Goal: Task Accomplishment & Management: Complete application form

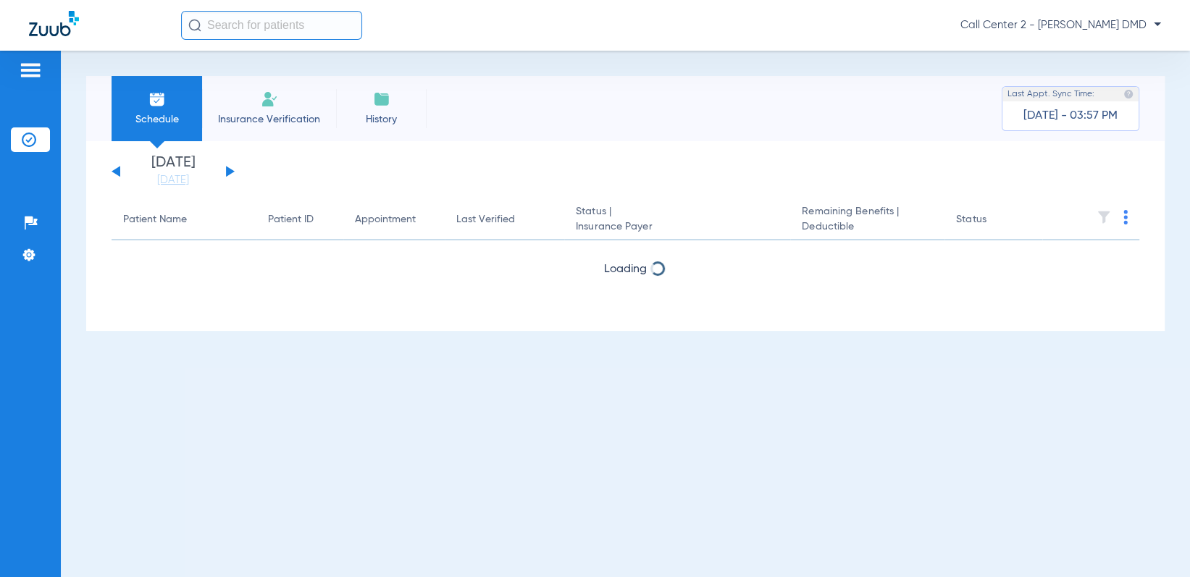
click at [258, 103] on li "Insurance Verification" at bounding box center [269, 108] width 134 height 65
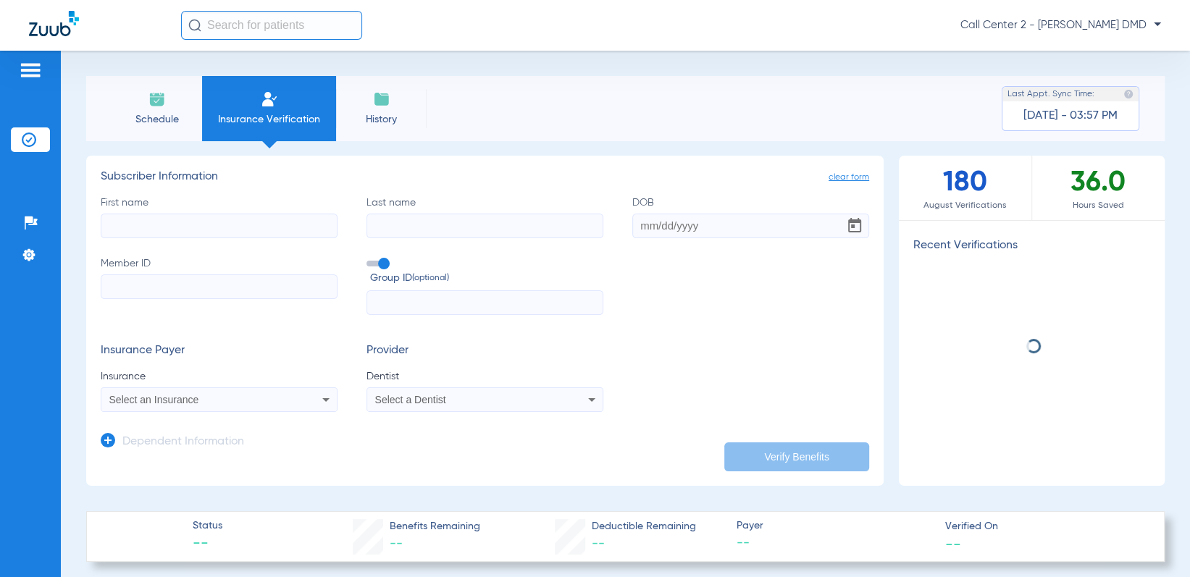
drag, startPoint x: 216, startPoint y: 224, endPoint x: 200, endPoint y: 219, distance: 16.7
click at [215, 224] on input "First name" at bounding box center [219, 226] width 237 height 25
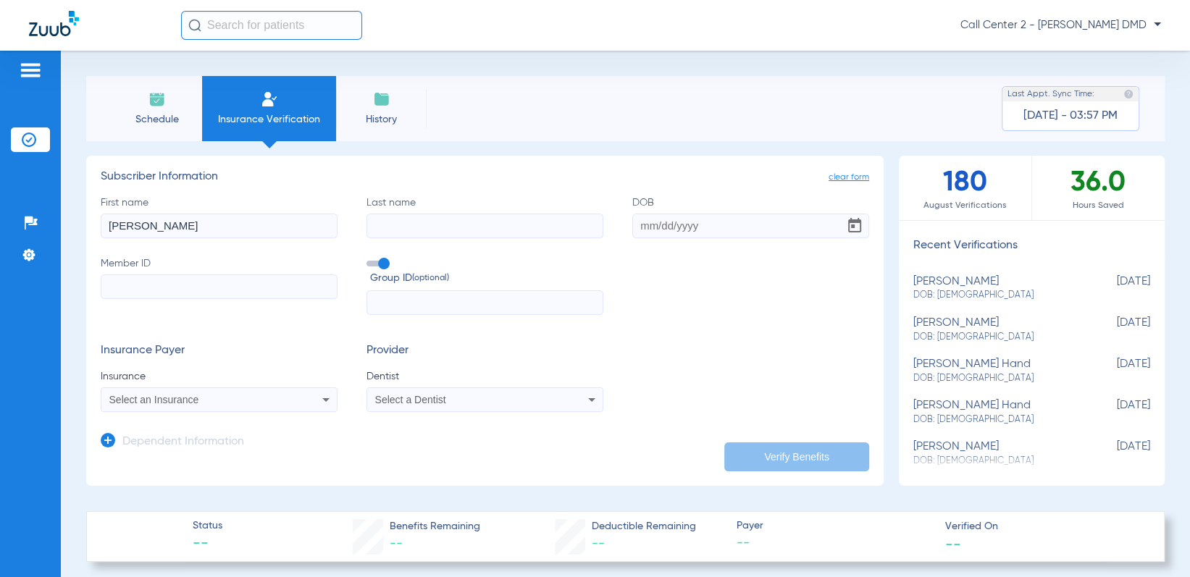
type input "[PERSON_NAME]"
type input "[DATE]"
click at [120, 291] on input "Member ID" at bounding box center [219, 287] width 237 height 25
paste input "962058454"
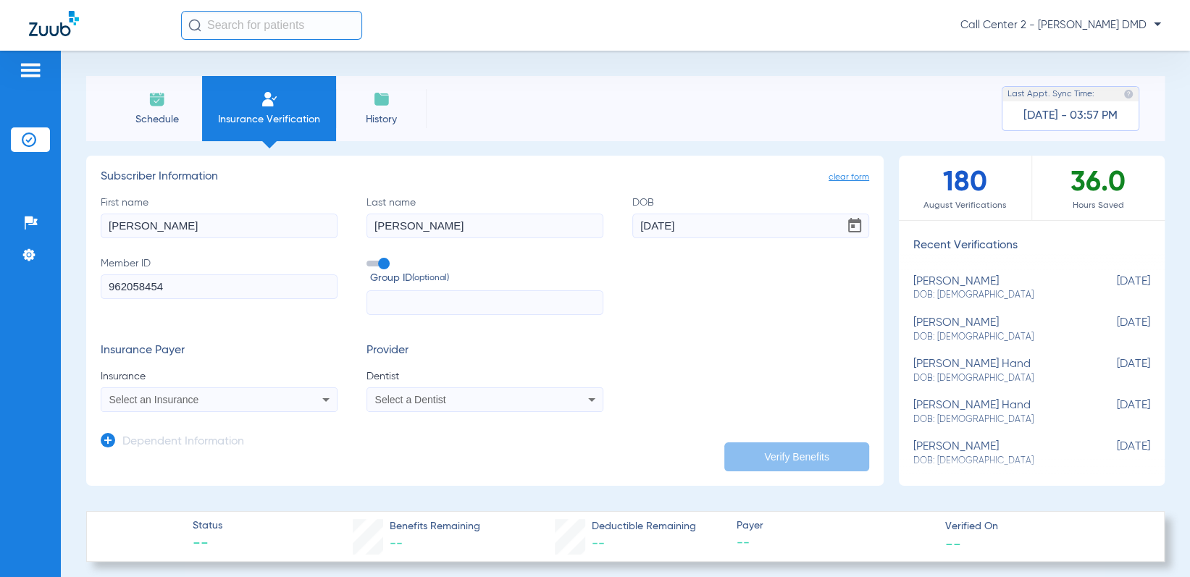
type input "962058454"
click at [206, 401] on div "Select an Insurance" at bounding box center [197, 400] width 176 height 10
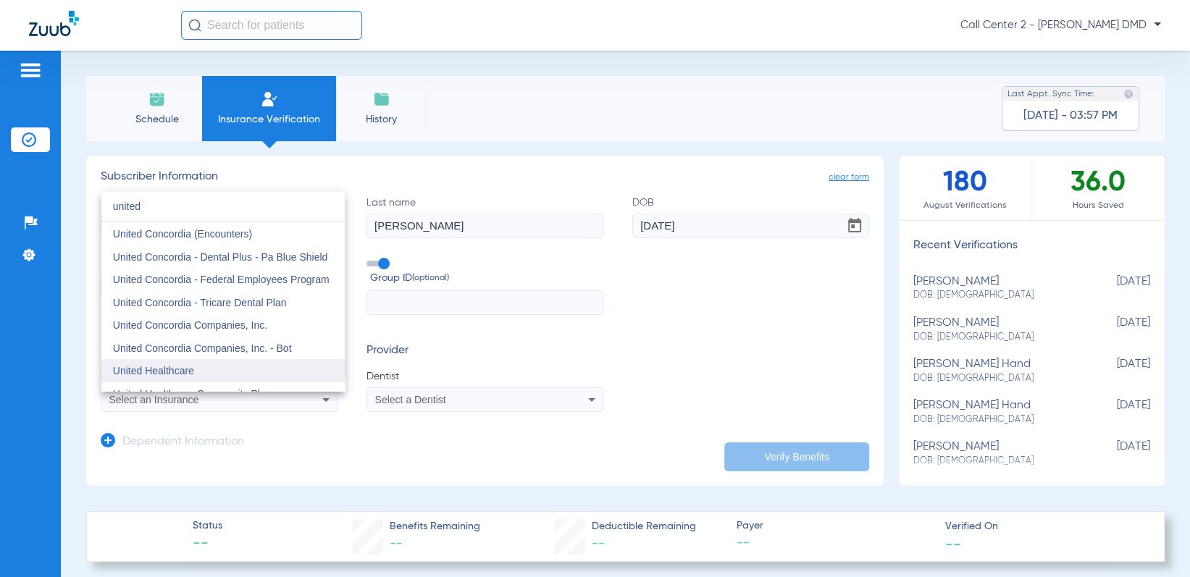
type input "united"
drag, startPoint x: 192, startPoint y: 372, endPoint x: 207, endPoint y: 374, distance: 15.4
click at [193, 372] on span "United Healthcare" at bounding box center [153, 371] width 81 height 12
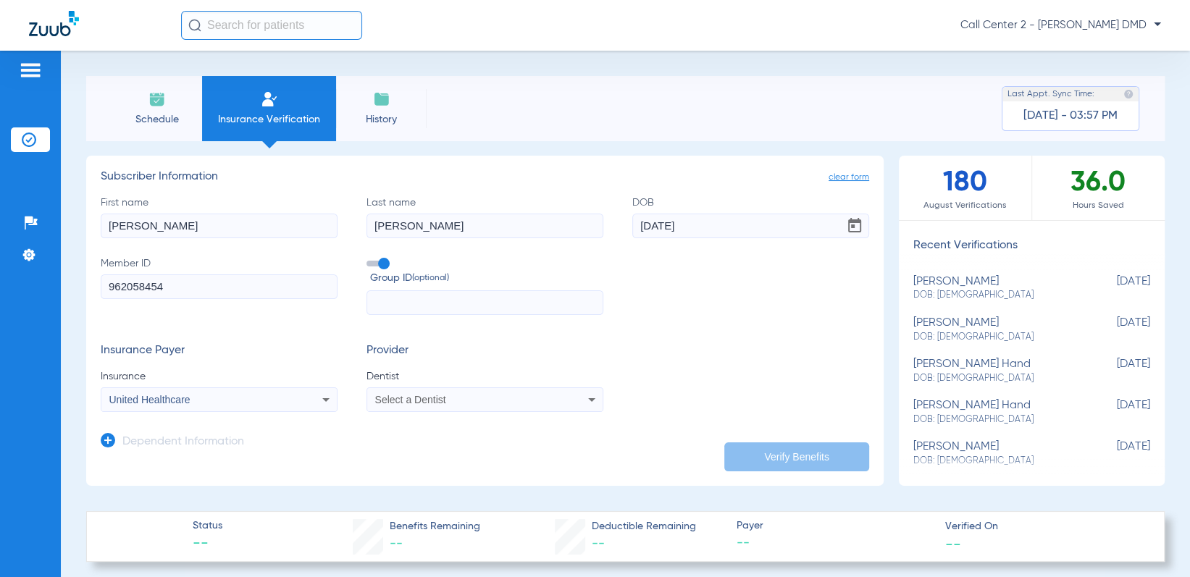
click at [466, 401] on div "Select a Dentist" at bounding box center [463, 400] width 176 height 10
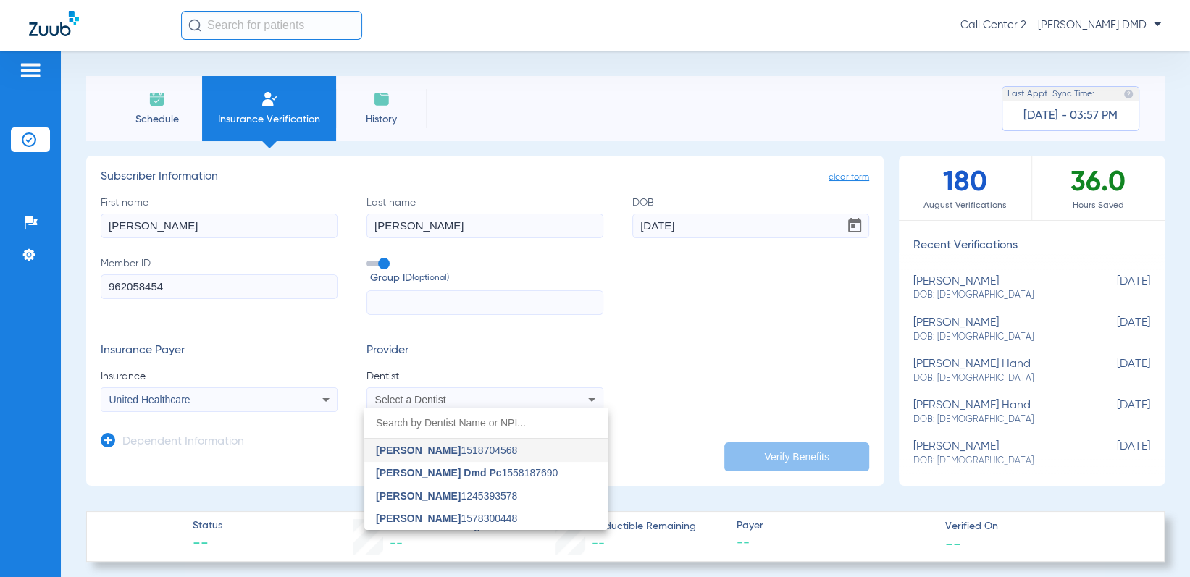
drag, startPoint x: 456, startPoint y: 496, endPoint x: 629, endPoint y: 482, distance: 173.0
click at [459, 496] on span "[PERSON_NAME] 1245393578" at bounding box center [446, 496] width 141 height 10
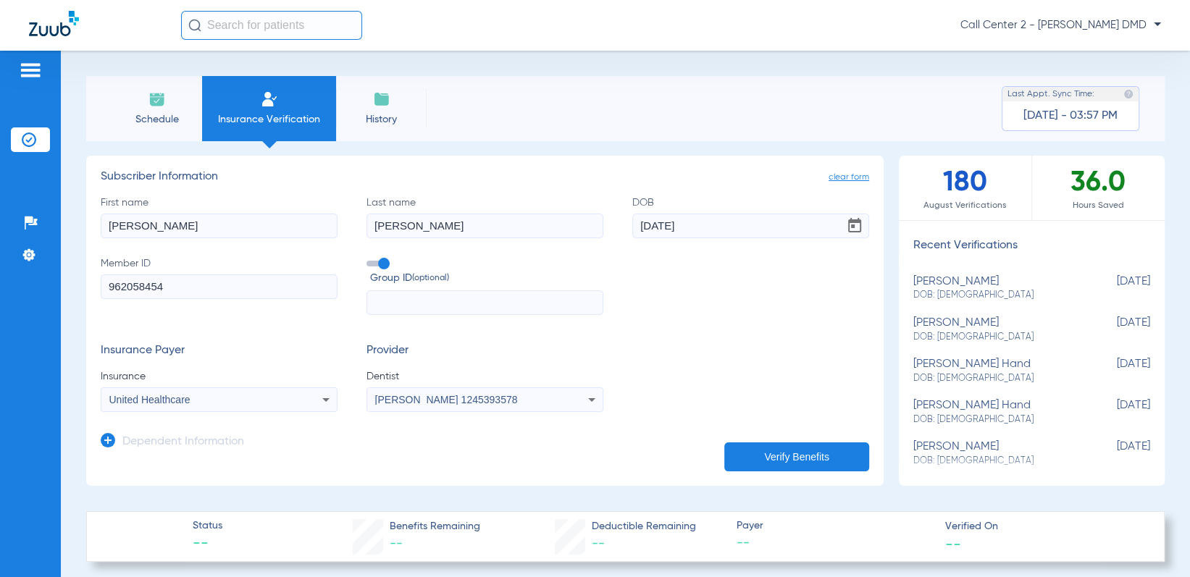
click at [836, 451] on button "Verify Benefits" at bounding box center [796, 457] width 145 height 29
click at [310, 396] on div "United Healthcare" at bounding box center [218, 399] width 235 height 17
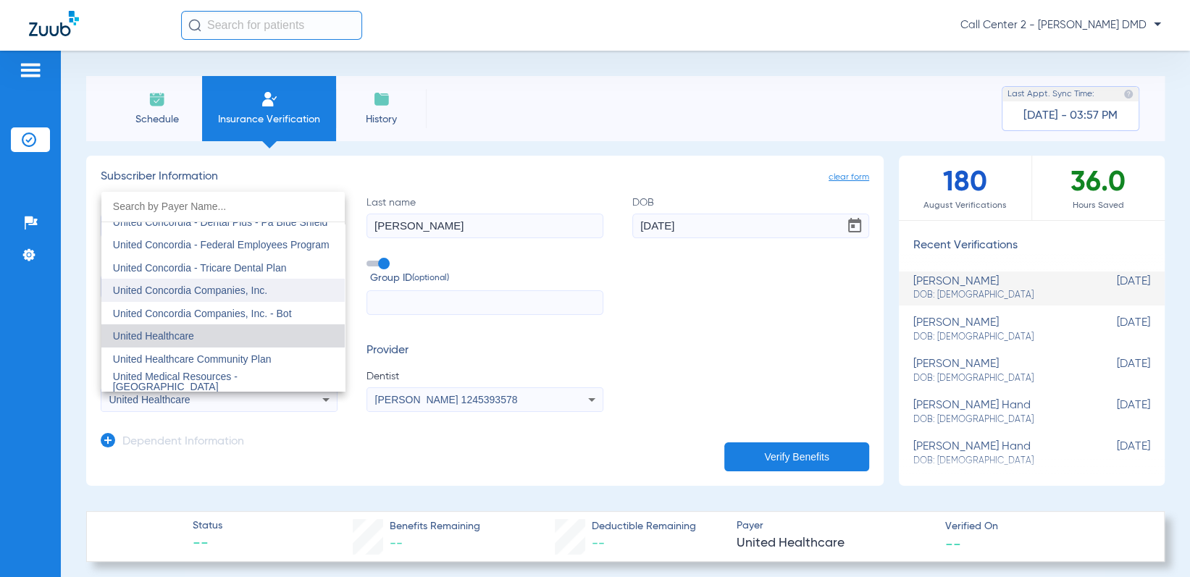
scroll to position [8640, 0]
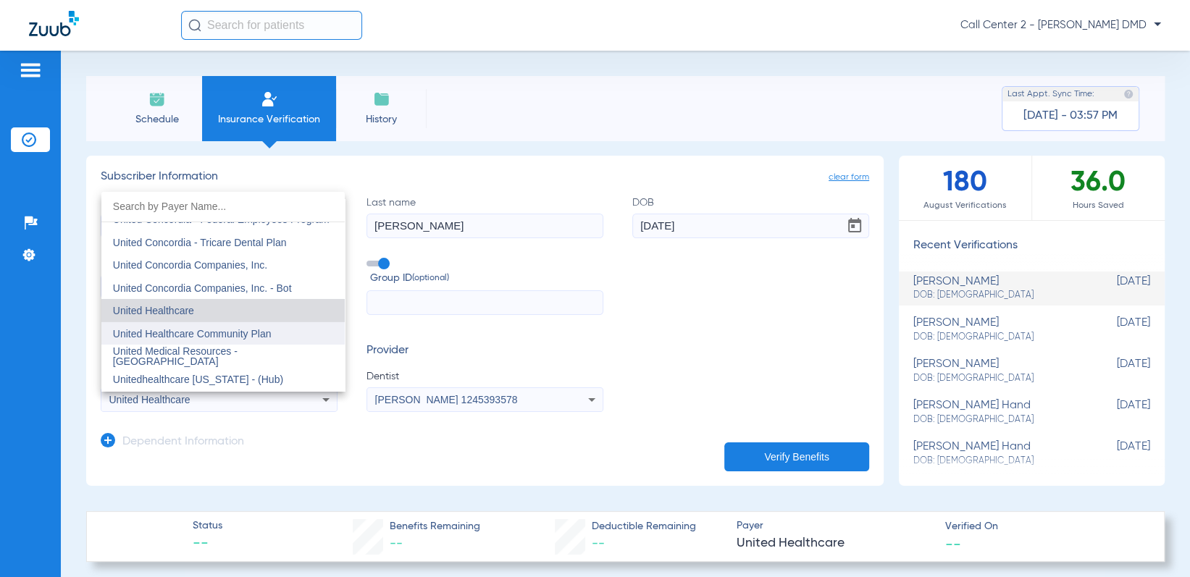
click at [238, 328] on span "United Healthcare Community Plan" at bounding box center [192, 334] width 159 height 12
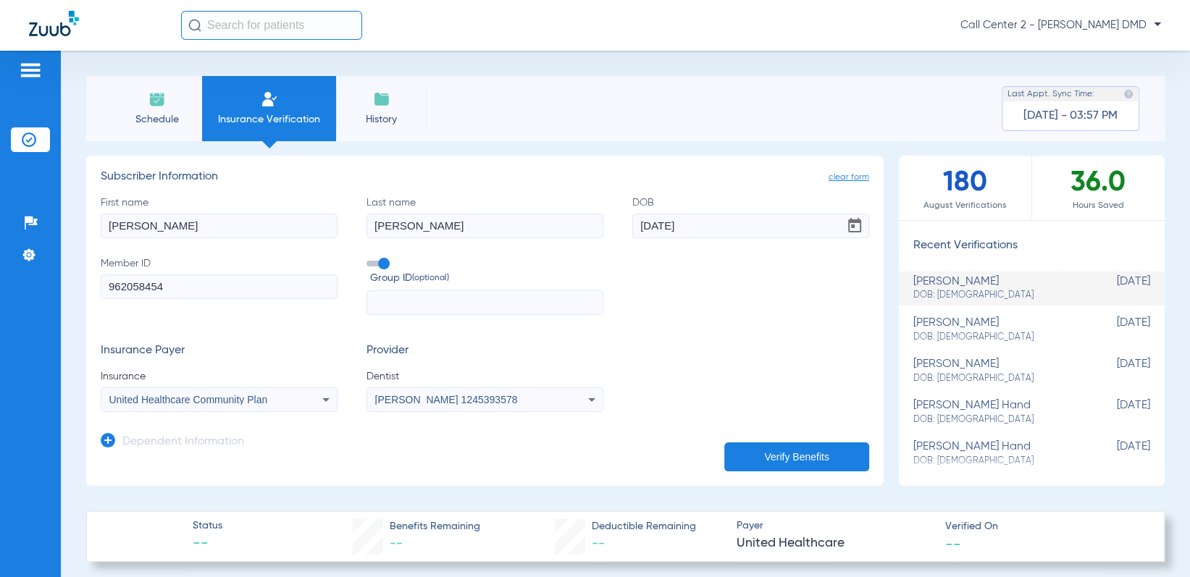
click at [808, 462] on button "Verify Benefits" at bounding box center [796, 457] width 145 height 29
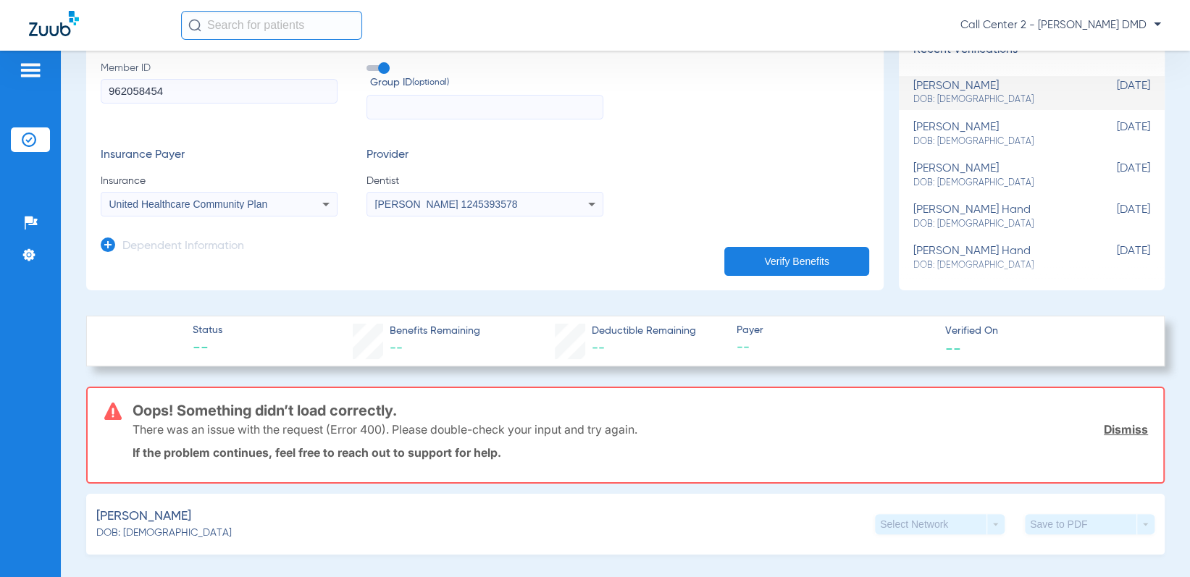
scroll to position [72, 0]
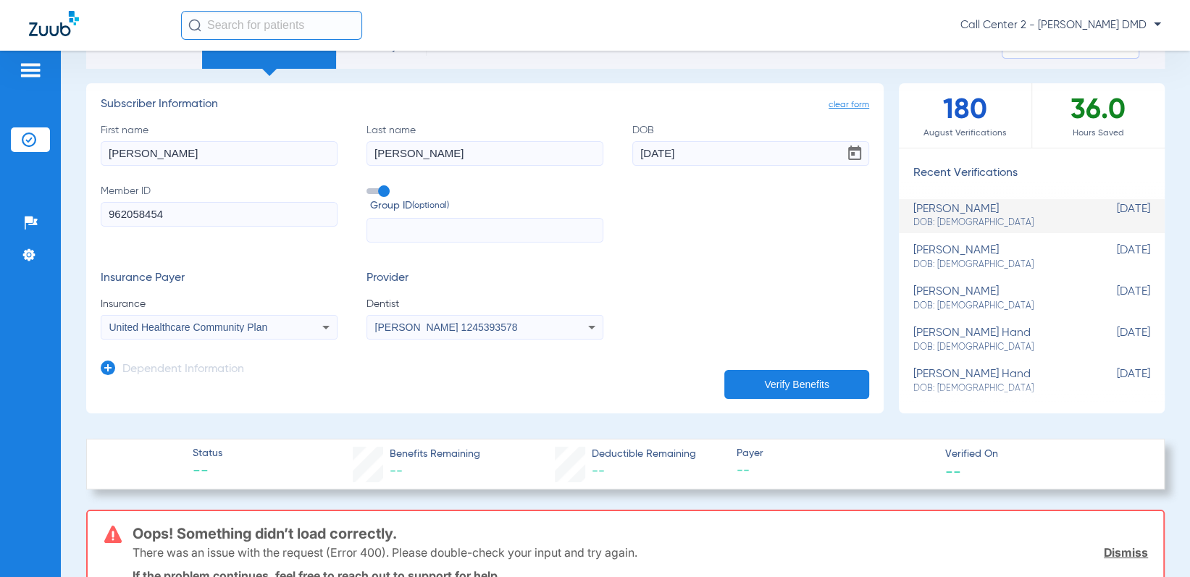
click at [287, 328] on div "United Healthcare Community Plan" at bounding box center [218, 327] width 235 height 17
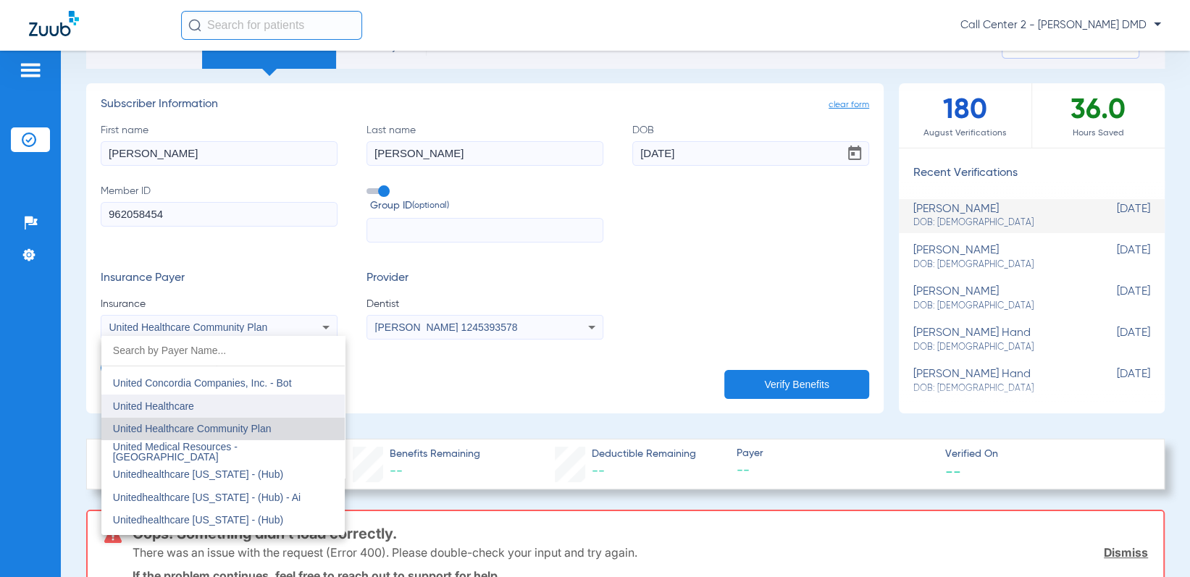
scroll to position [8663, 0]
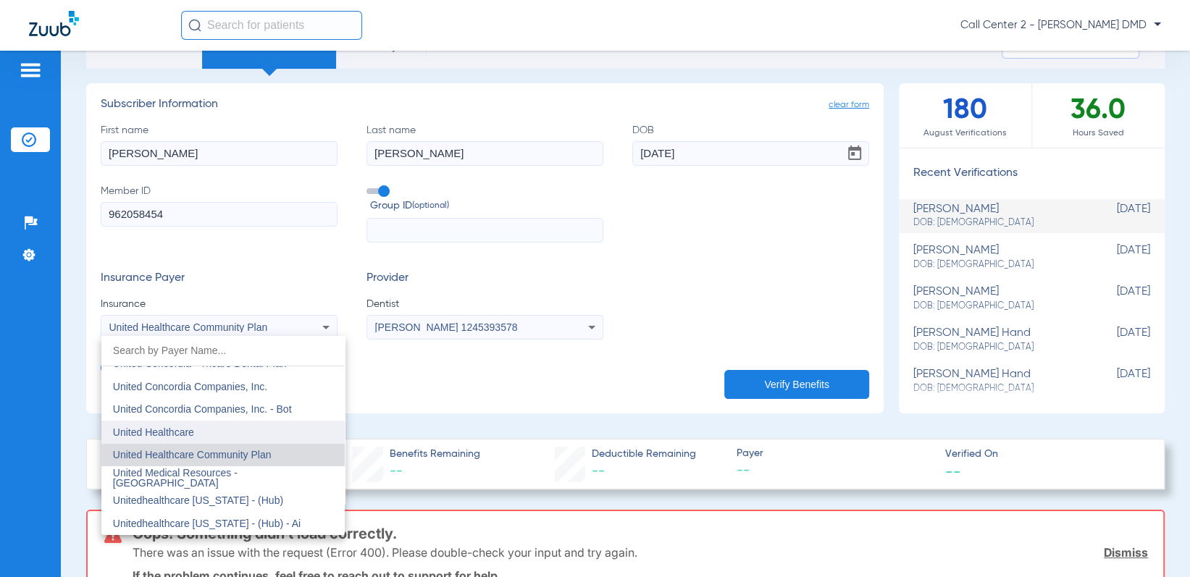
click at [209, 423] on mat-option "United Healthcare" at bounding box center [222, 432] width 243 height 23
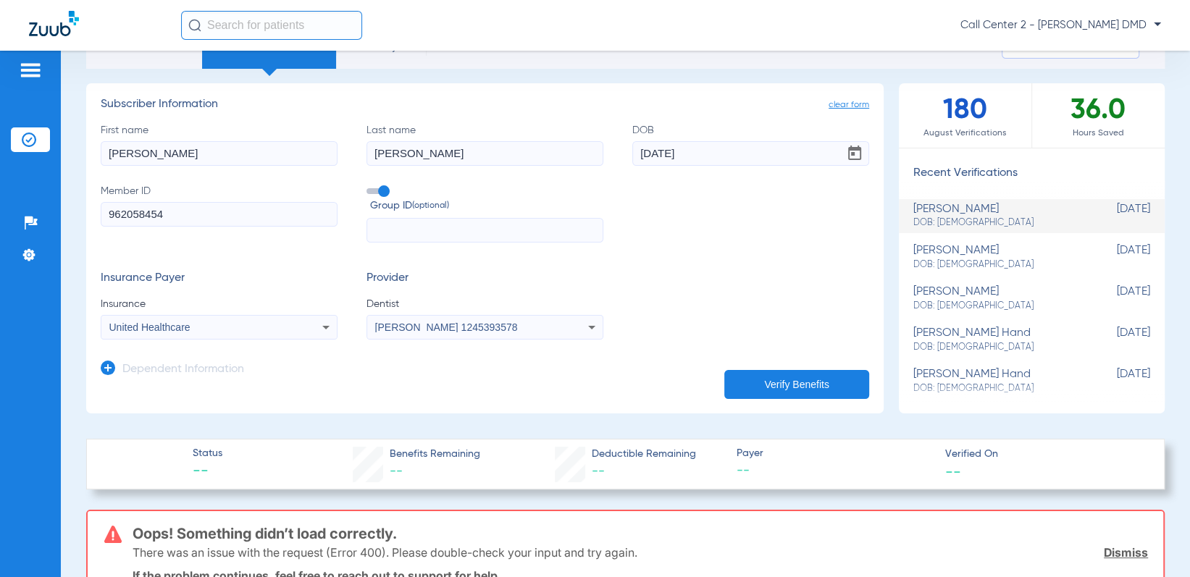
click at [775, 390] on button "Verify Benefits" at bounding box center [796, 384] width 145 height 29
